Goal: Transaction & Acquisition: Download file/media

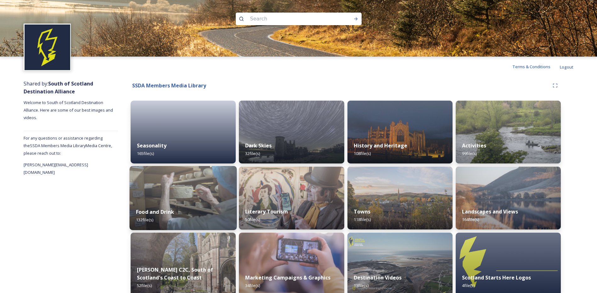
click at [192, 188] on img at bounding box center [183, 198] width 107 height 64
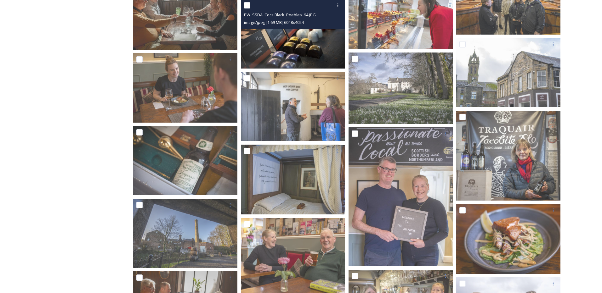
scroll to position [2234, 0]
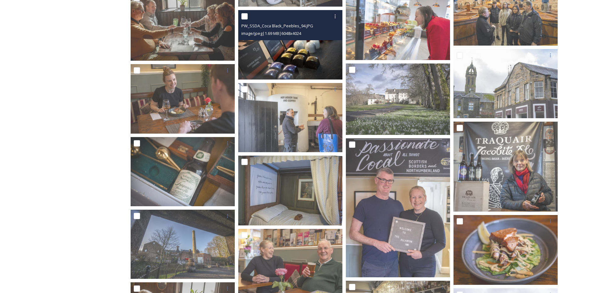
click at [298, 52] on img at bounding box center [290, 44] width 104 height 69
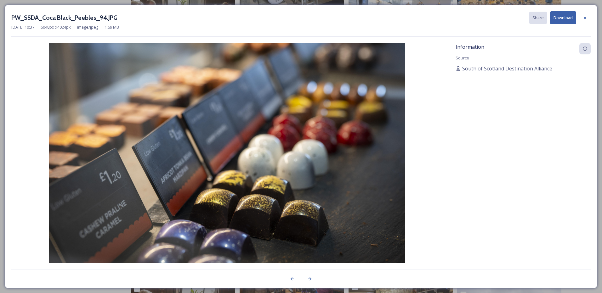
click at [567, 21] on button "Download" at bounding box center [563, 17] width 26 height 13
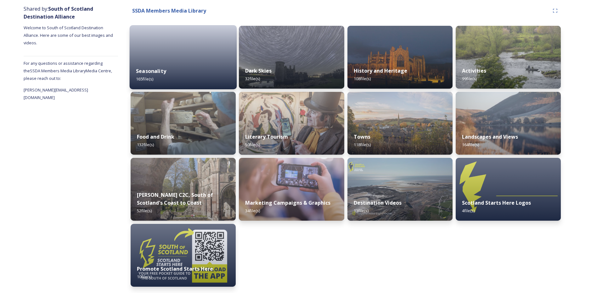
scroll to position [18, 0]
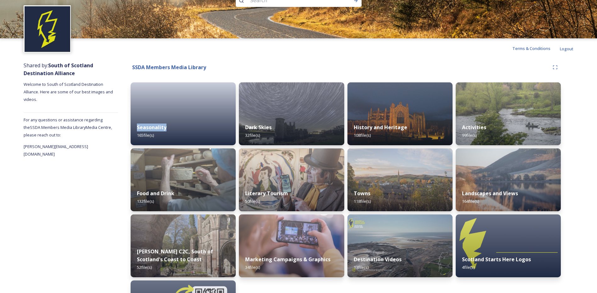
drag, startPoint x: 181, startPoint y: 119, endPoint x: 308, endPoint y: 80, distance: 132.8
click at [308, 80] on div "SSDA Members Media Library Seasonality 165 file(s) Food and Drink 132 file(s) […" at bounding box center [345, 204] width 455 height 291
click at [411, 78] on div "SSDA Members Media Library Seasonality 165 file(s) Food and Drink 132 file(s) […" at bounding box center [345, 204] width 455 height 291
click at [396, 177] on img at bounding box center [399, 180] width 107 height 64
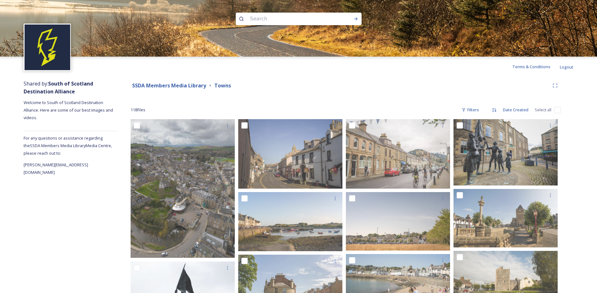
click at [289, 17] on input at bounding box center [290, 19] width 86 height 14
type input "melrose"
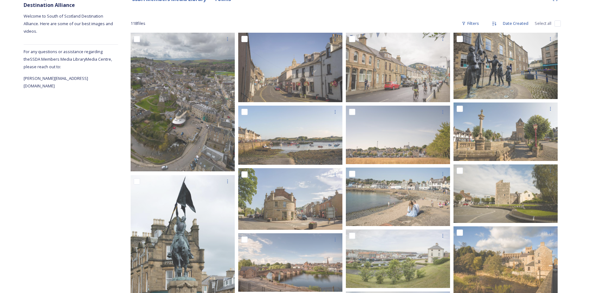
scroll to position [94, 0]
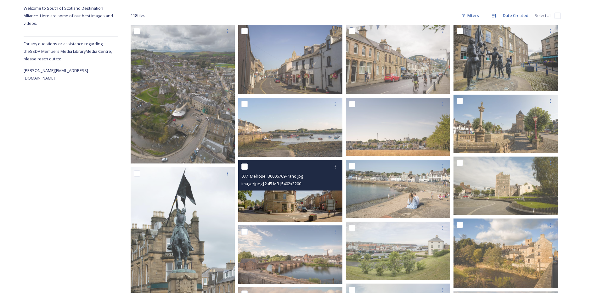
click at [272, 206] on img at bounding box center [290, 191] width 104 height 62
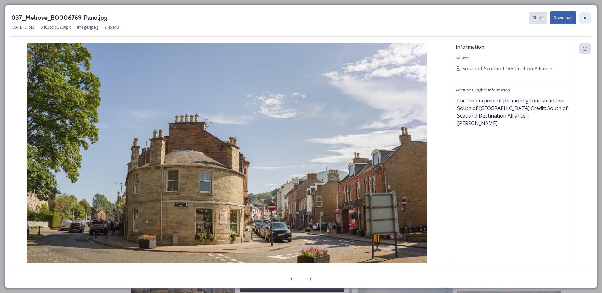
click at [587, 15] on div at bounding box center [584, 17] width 11 height 11
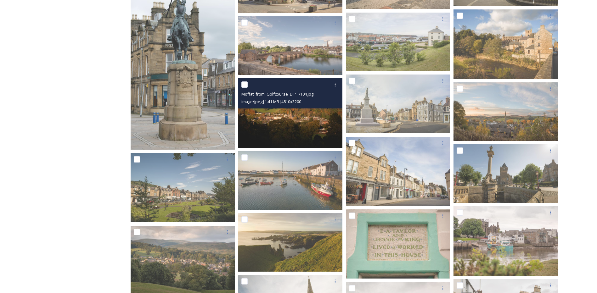
scroll to position [315, 0]
